Goal: Communication & Community: Answer question/provide support

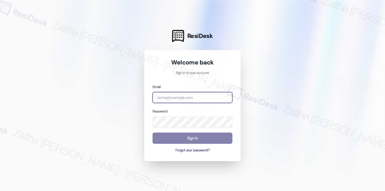
click at [182, 95] on input "email" at bounding box center [192, 97] width 80 height 11
type input "a"
click at [172, 94] on input "ica" at bounding box center [192, 97] width 80 height 11
type input "[EMAIL_ADDRESS][PERSON_NAME][DOMAIN_NAME]"
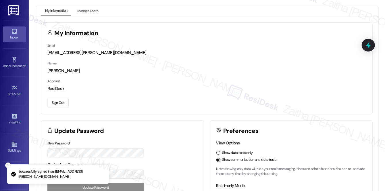
click at [5, 33] on link "Inbox" at bounding box center [14, 34] width 23 height 16
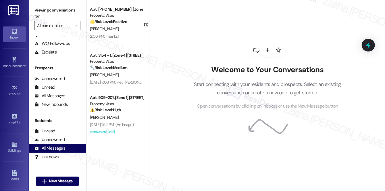
scroll to position [68, 0]
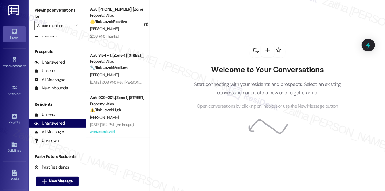
click at [59, 122] on div "Unanswered" at bounding box center [49, 123] width 30 height 6
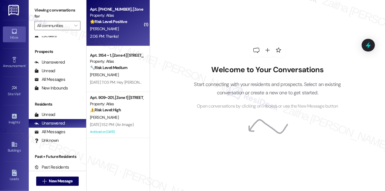
click at [131, 28] on div "[PERSON_NAME]" at bounding box center [116, 28] width 54 height 7
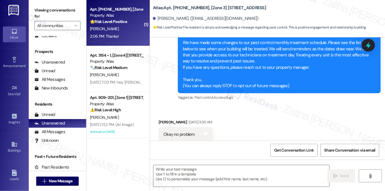
type textarea "Fetching suggested responses. Please feel free to read through the conversation…"
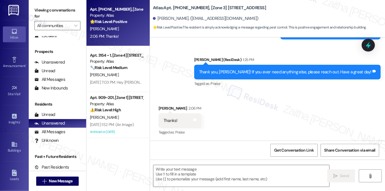
scroll to position [297, 0]
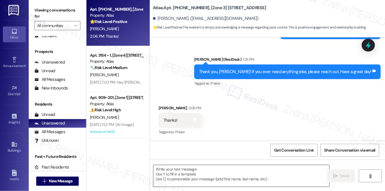
click at [204, 171] on textarea at bounding box center [241, 176] width 176 height 22
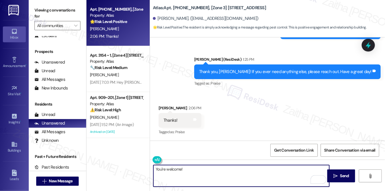
click at [195, 167] on textarea "You're welcome!" at bounding box center [241, 176] width 176 height 22
type textarea "You're welcome! 😊"
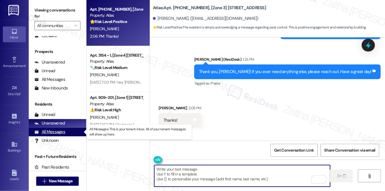
scroll to position [297, 0]
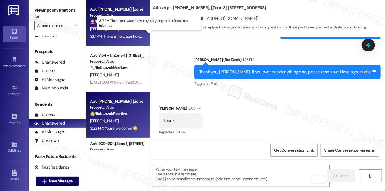
click at [124, 34] on div "3:17 PM: There is no water how long is it going to be off was not informed 3:17…" at bounding box center [150, 36] width 120 height 5
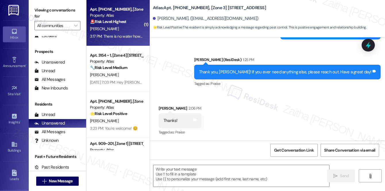
type textarea "Fetching suggested responses. Please feel free to read through the conversation…"
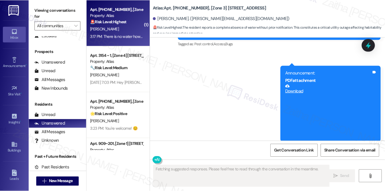
scroll to position [1686, 0]
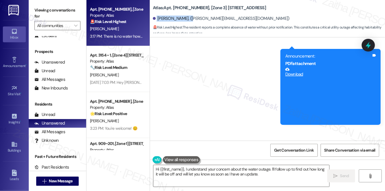
drag, startPoint x: 156, startPoint y: 19, endPoint x: 189, endPoint y: 16, distance: 32.5
click at [189, 16] on div "[PERSON_NAME]. ([PERSON_NAME][EMAIL_ADDRESS][DOMAIN_NAME])" at bounding box center [221, 19] width 137 height 6
copy div "[PERSON_NAME]."
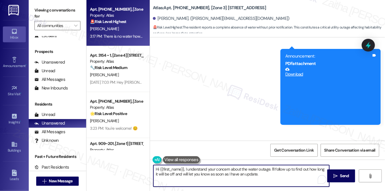
drag, startPoint x: 157, startPoint y: 168, endPoint x: 267, endPoint y: 175, distance: 109.9
click at [267, 175] on textarea "Hi {{first_name}}, I understand your concern about the water outage. I'll follo…" at bounding box center [241, 176] width 176 height 22
type textarea "H"
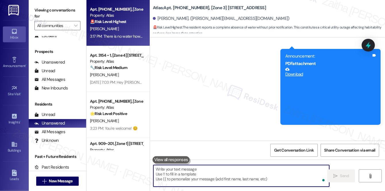
paste textarea "Hi {{first_name}}, I’m sorry to hear you’re experiencing a water outage — I und…"
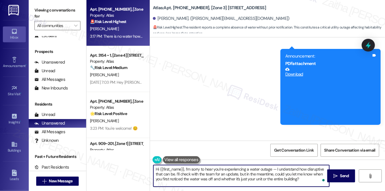
click at [276, 166] on textarea "Hi {{first_name}}, I’m sorry to hear you’re experiencing a water outage — I und…" at bounding box center [241, 176] width 176 height 22
type textarea "Hi {{first_name}}, I’m sorry to hear you’re experiencing a water outage. I unde…"
click at [346, 173] on span "Send" at bounding box center [344, 176] width 9 height 6
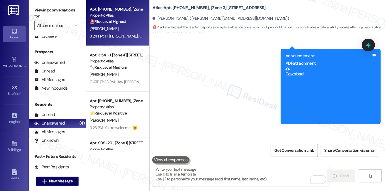
scroll to position [1673, 0]
